Goal: Task Accomplishment & Management: Manage account settings

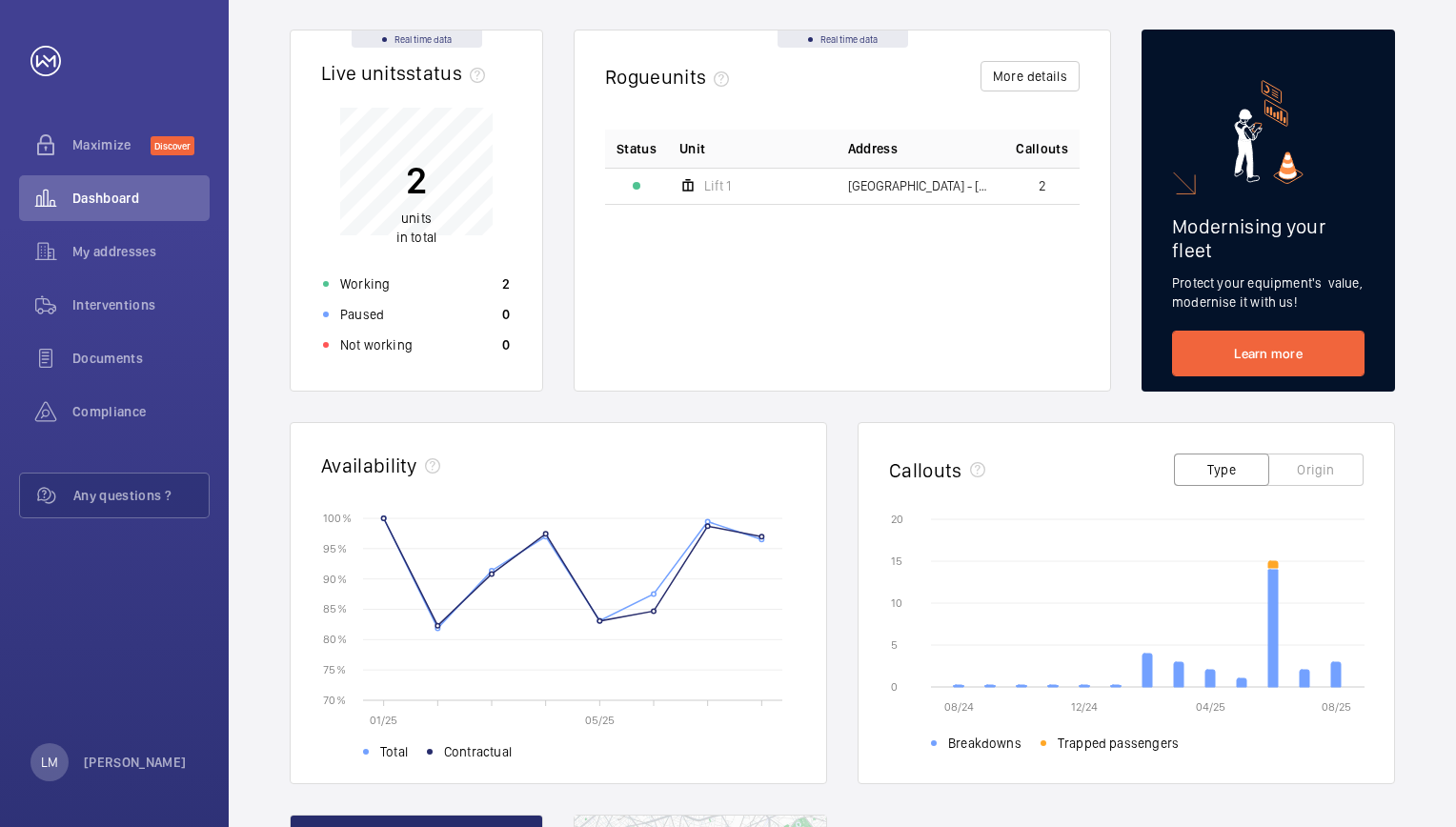
scroll to position [190, 0]
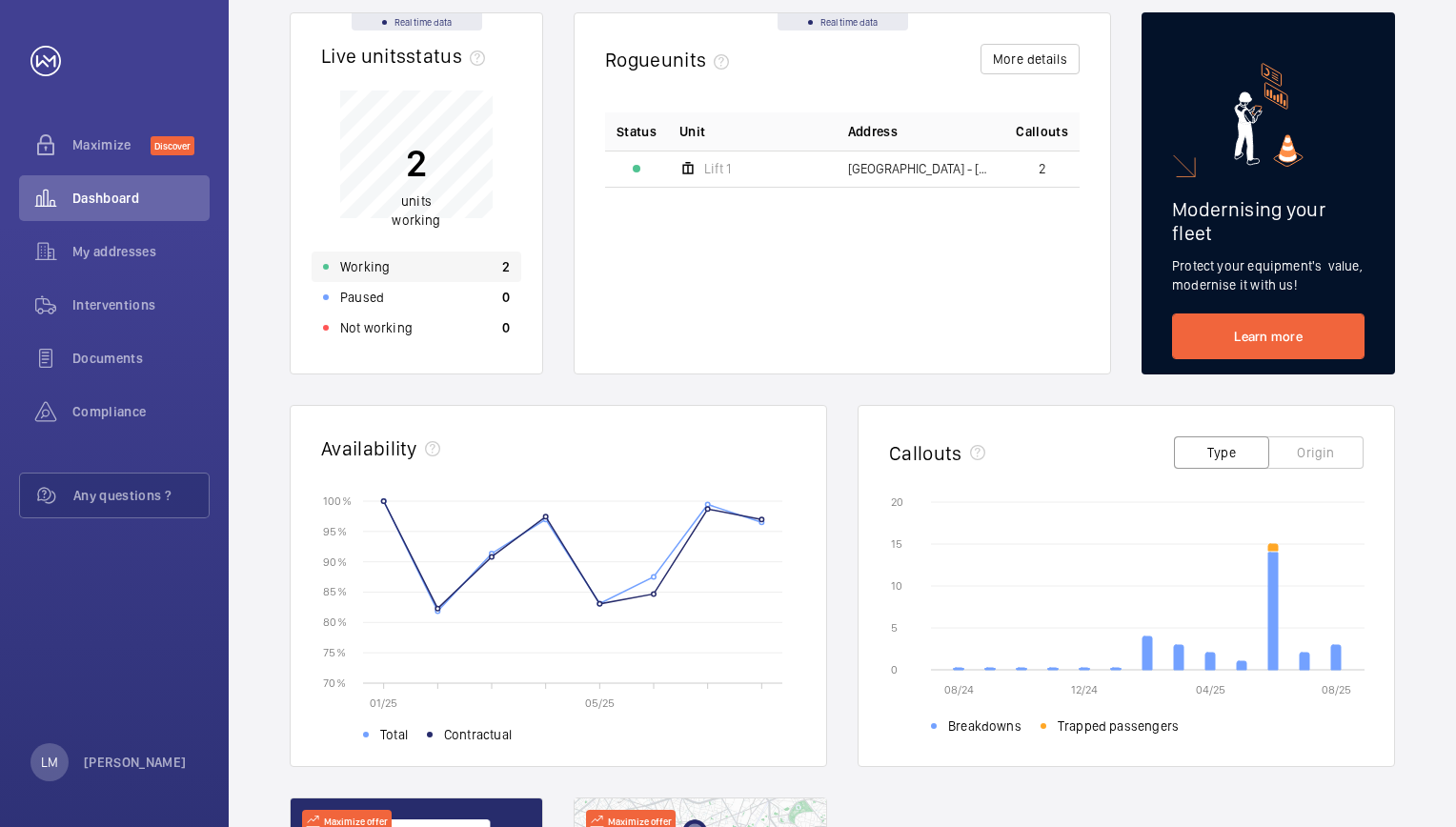
click at [441, 274] on div "Working 2" at bounding box center [416, 267] width 210 height 31
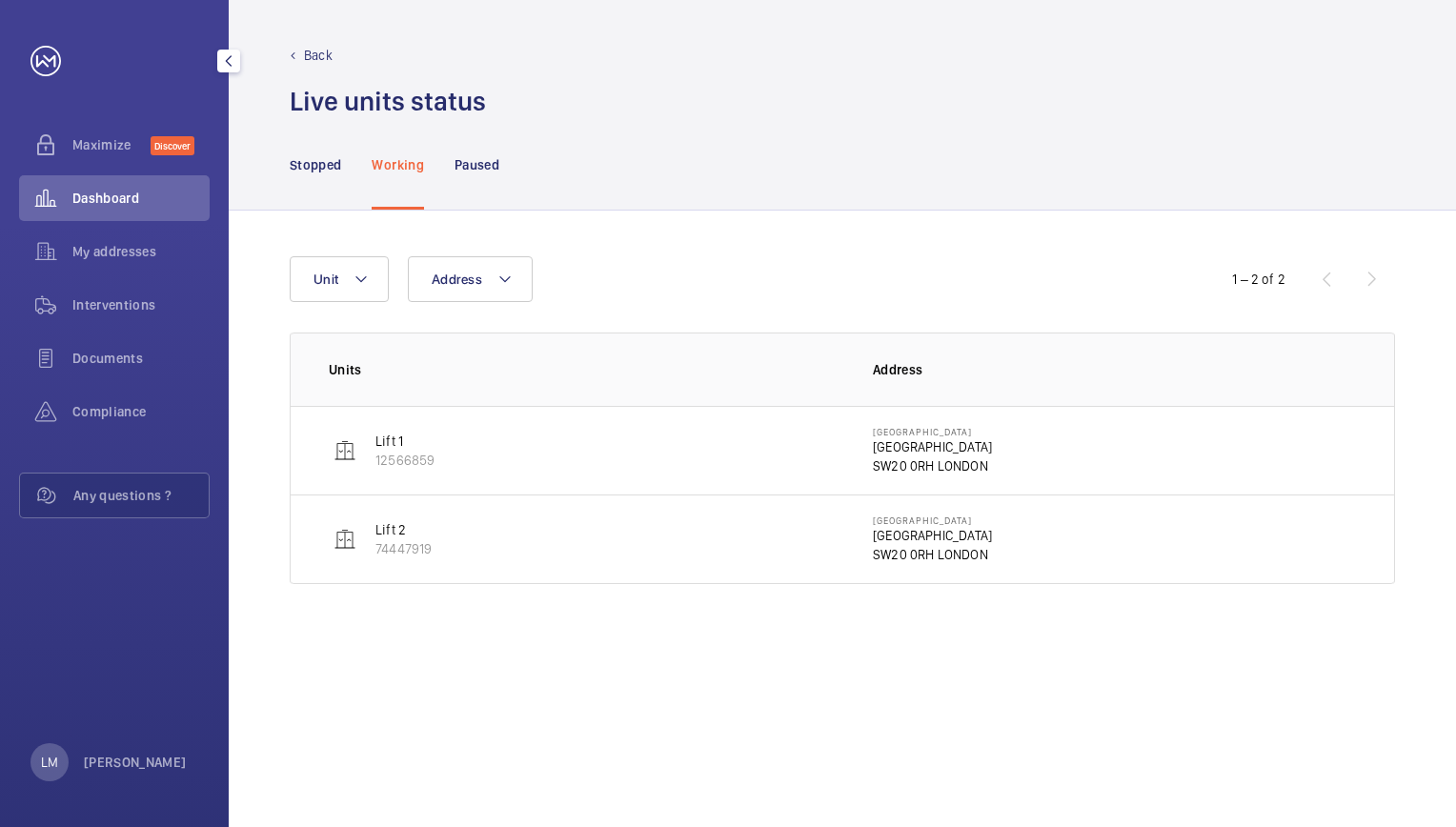
click at [225, 62] on mat-icon "button" at bounding box center [229, 61] width 23 height 15
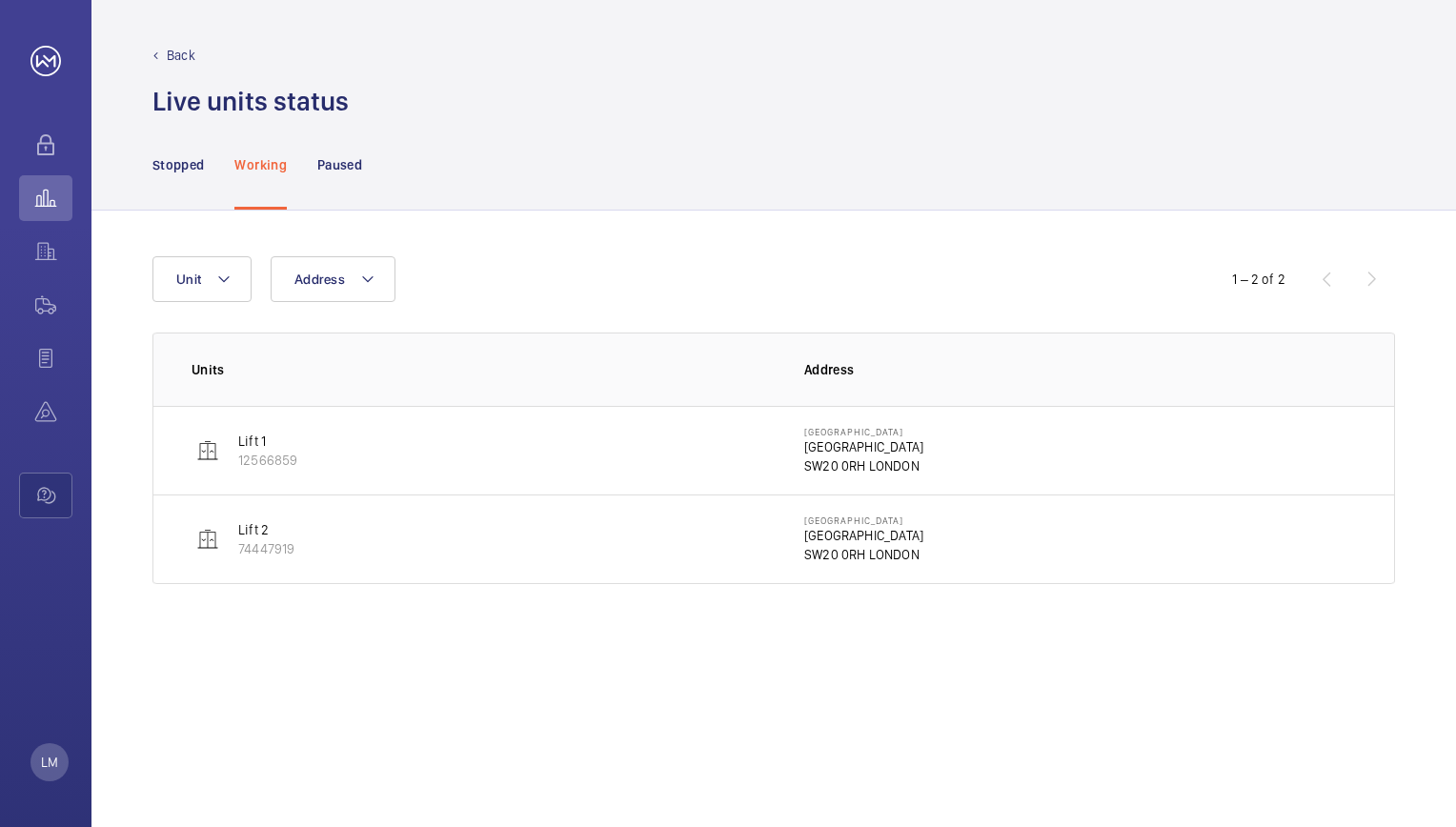
click at [159, 53] on mat-icon at bounding box center [156, 56] width 7 height 7
